Goal: Transaction & Acquisition: Purchase product/service

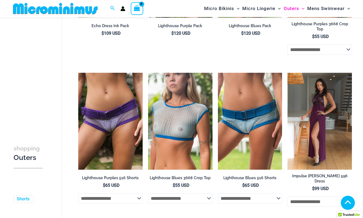
scroll to position [796, 0]
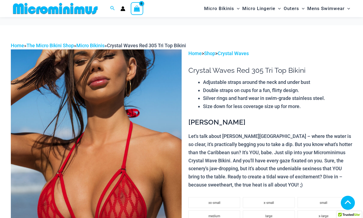
scroll to position [205, 0]
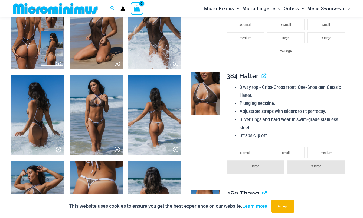
scroll to position [322, 0]
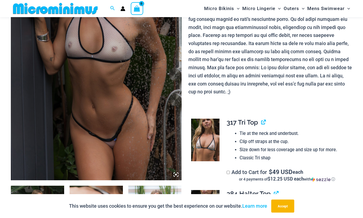
scroll to position [101, 0]
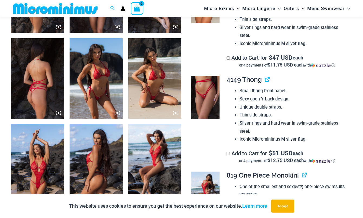
scroll to position [357, 0]
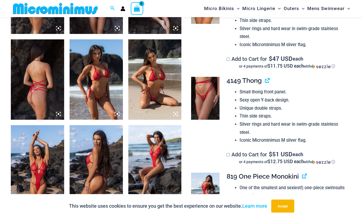
click at [160, 88] on img at bounding box center [154, 79] width 53 height 80
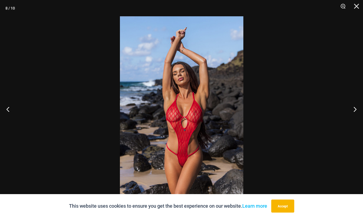
click at [280, 96] on div at bounding box center [181, 109] width 363 height 218
